Goal: Task Accomplishment & Management: Manage account settings

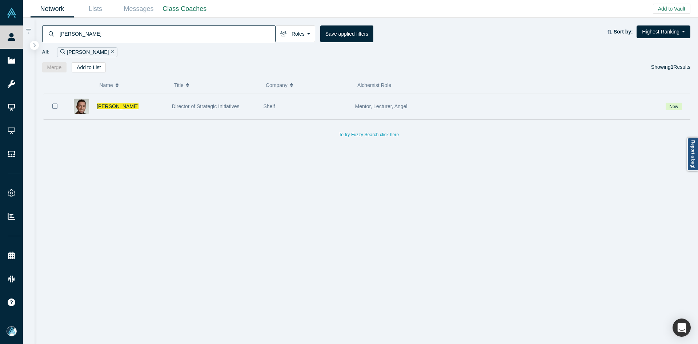
drag, startPoint x: 56, startPoint y: 107, endPoint x: 58, endPoint y: 103, distance: 4.4
click at [56, 107] on icon "Bookmark" at bounding box center [54, 106] width 5 height 7
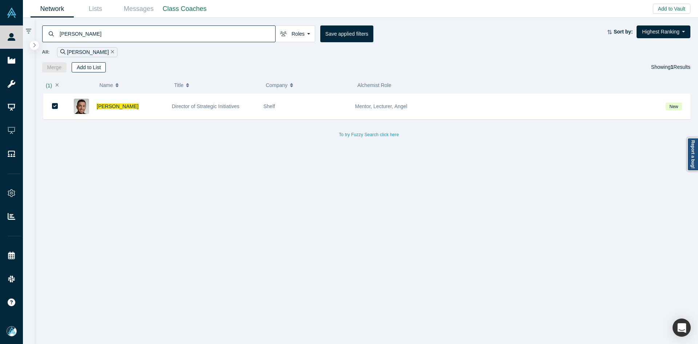
click at [89, 69] on button "Add to List" at bounding box center [89, 67] width 34 height 10
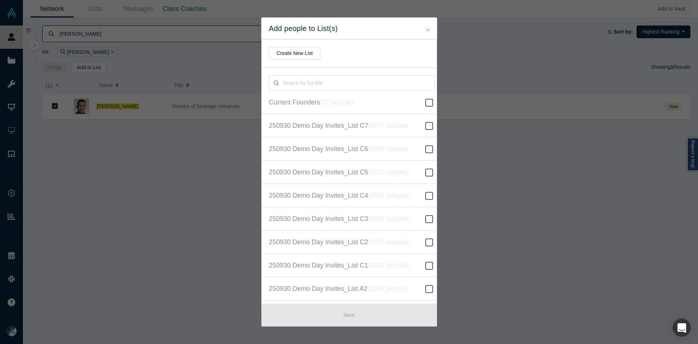
scroll to position [187, 0]
click at [352, 179] on label "250930 Demo Day Invites_Base List ( 16619 people )" at bounding box center [351, 171] width 181 height 23
click at [0, 0] on input "250930 Demo Day Invites_Base List ( 16619 people )" at bounding box center [0, 0] width 0 height 0
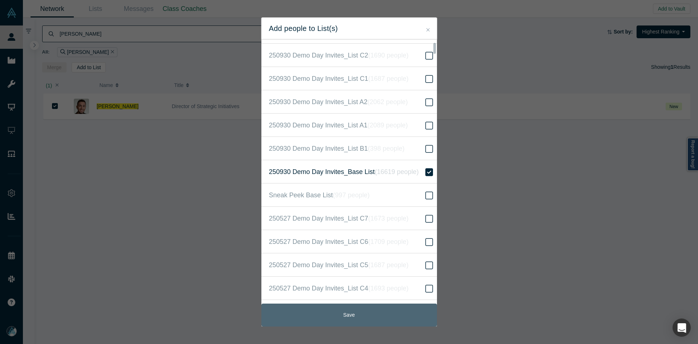
click at [357, 310] on button "Save" at bounding box center [349, 314] width 176 height 23
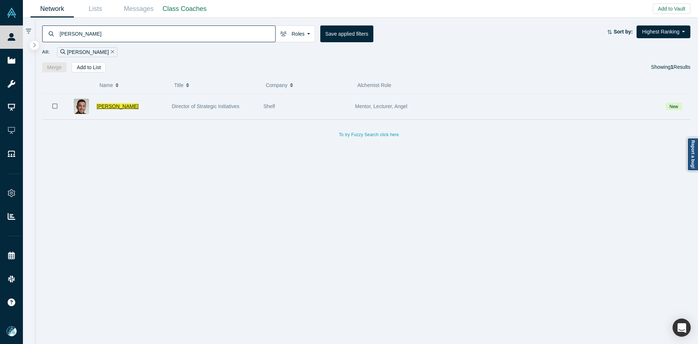
click at [120, 108] on span "[PERSON_NAME]" at bounding box center [118, 106] width 42 height 6
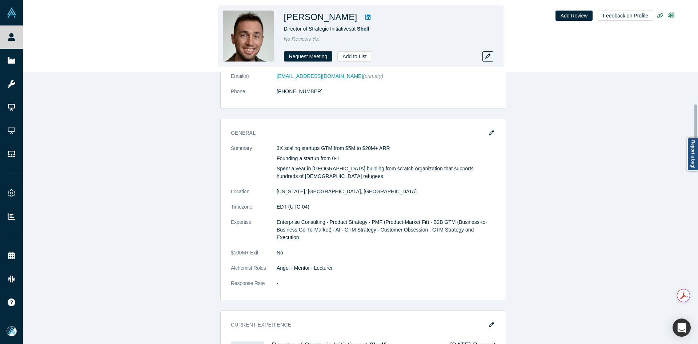
scroll to position [182, 0]
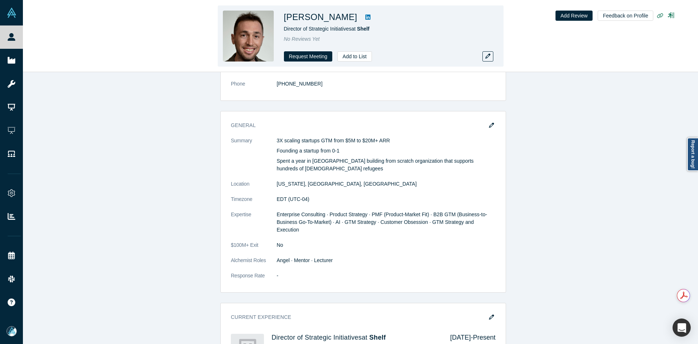
click at [366, 17] on icon at bounding box center [368, 17] width 5 height 5
drag, startPoint x: 340, startPoint y: 20, endPoint x: 284, endPoint y: 18, distance: 56.4
click at [284, 18] on h1 "[PERSON_NAME]" at bounding box center [320, 17] width 73 height 13
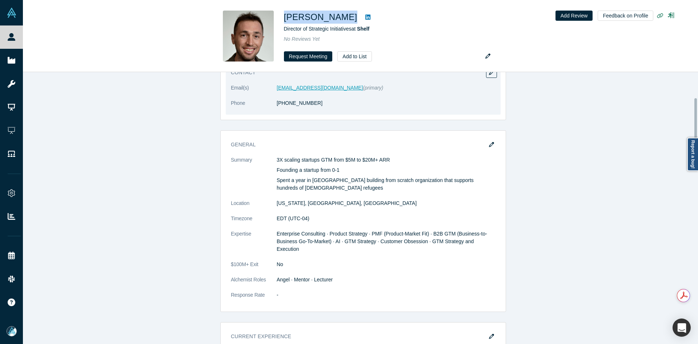
scroll to position [145, 0]
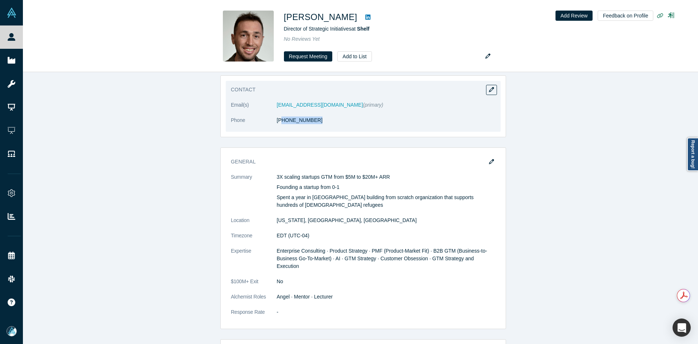
drag, startPoint x: 311, startPoint y: 127, endPoint x: 279, endPoint y: 126, distance: 31.3
click at [279, 126] on dl "Email(s) [EMAIL_ADDRESS][DOMAIN_NAME] (primary) Phone [PHONE_NUMBER]" at bounding box center [363, 116] width 265 height 31
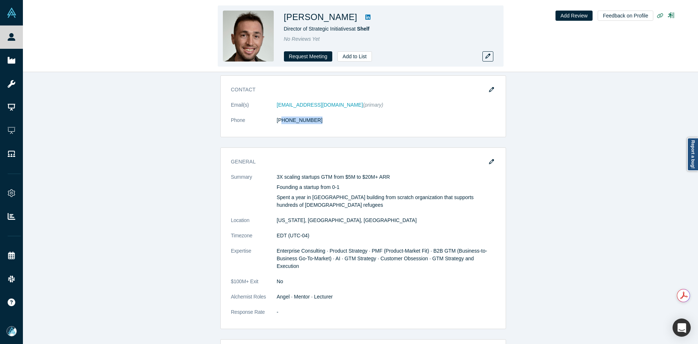
copy link "17) 290-0055"
copy h1 "[PERSON_NAME]"
drag, startPoint x: 338, startPoint y: 19, endPoint x: 303, endPoint y: 16, distance: 34.6
click at [303, 16] on h1 "[PERSON_NAME]" at bounding box center [320, 17] width 73 height 13
copy span "Director of Strategic Initiatives"
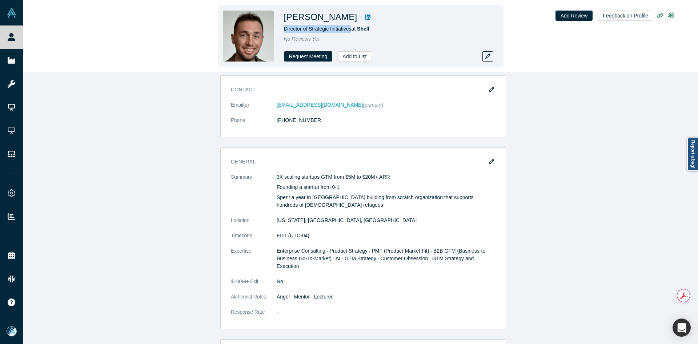
drag, startPoint x: 351, startPoint y: 30, endPoint x: 285, endPoint y: 27, distance: 66.3
click at [285, 27] on span "Director of Strategic Initiatives at Shelf" at bounding box center [327, 29] width 86 height 6
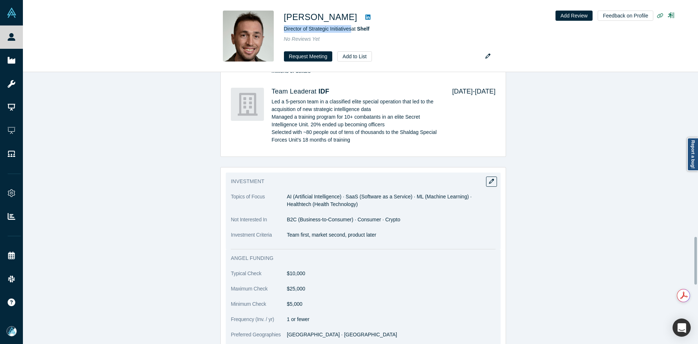
scroll to position [946, 0]
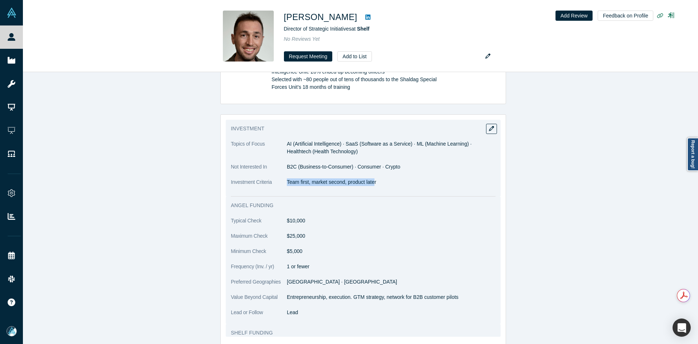
copy p "Team first, market second, product late"
copy p "Team first, market second, product later"
drag, startPoint x: 285, startPoint y: 176, endPoint x: 373, endPoint y: 180, distance: 88.1
click at [373, 180] on dl "Topics of Focus AI (Artificial Intelligence) · SaaS (Software as a Service) · M…" at bounding box center [363, 166] width 265 height 53
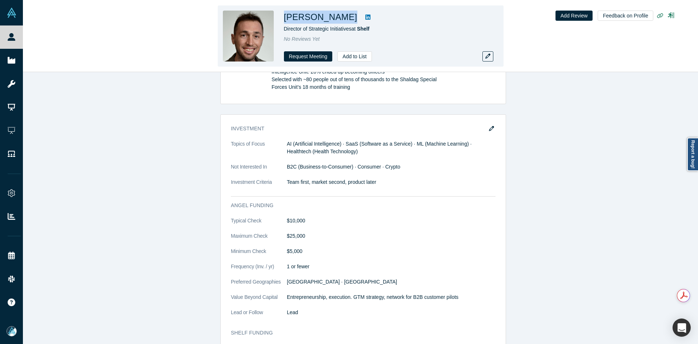
copy h1 "[PERSON_NAME]"
drag, startPoint x: 341, startPoint y: 19, endPoint x: 284, endPoint y: 18, distance: 56.7
click at [284, 18] on h1 "[PERSON_NAME]" at bounding box center [320, 17] width 73 height 13
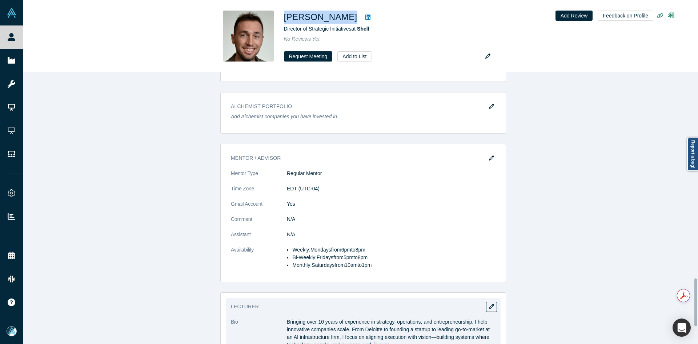
scroll to position [1275, 0]
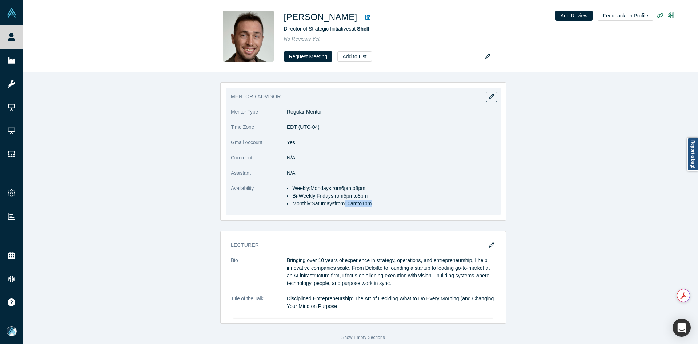
drag, startPoint x: 348, startPoint y: 195, endPoint x: 396, endPoint y: 195, distance: 48.4
click at [396, 200] on li "Monthly: Saturdays from 10am to 1pm" at bounding box center [393, 204] width 203 height 8
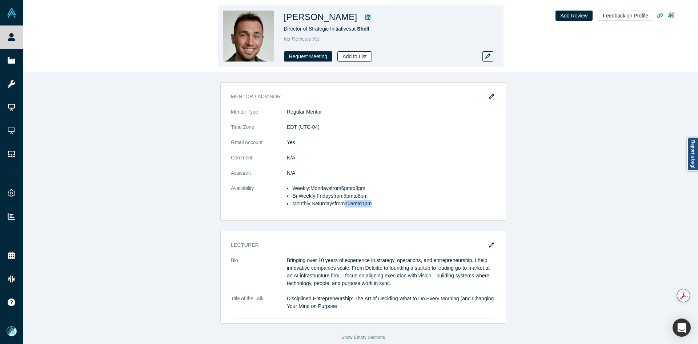
click at [346, 58] on button "Add to List" at bounding box center [355, 56] width 34 height 10
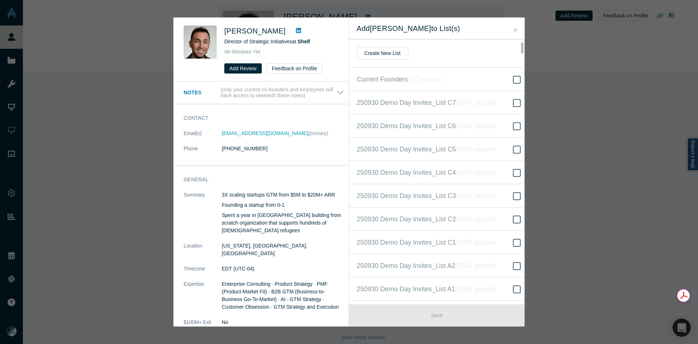
scroll to position [163, 0]
click at [463, 174] on icon "( 16620 people )" at bounding box center [485, 171] width 44 height 7
click at [0, 0] on input "250930 Demo Day Invites_Base List ( 16620 people )" at bounding box center [0, 0] width 0 height 0
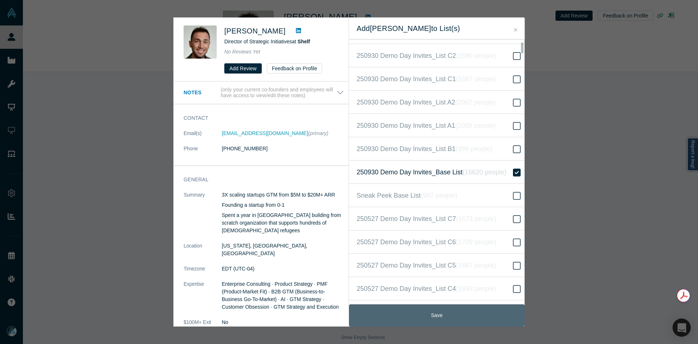
click at [453, 317] on button "Save" at bounding box center [437, 315] width 176 height 22
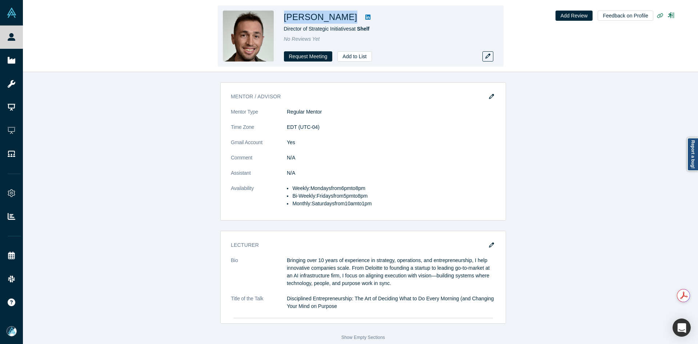
copy h1 "[PERSON_NAME]"
drag, startPoint x: 340, startPoint y: 18, endPoint x: 284, endPoint y: 19, distance: 55.6
click at [284, 19] on h1 "[PERSON_NAME]" at bounding box center [320, 17] width 73 height 13
